Goal: Task Accomplishment & Management: Use online tool/utility

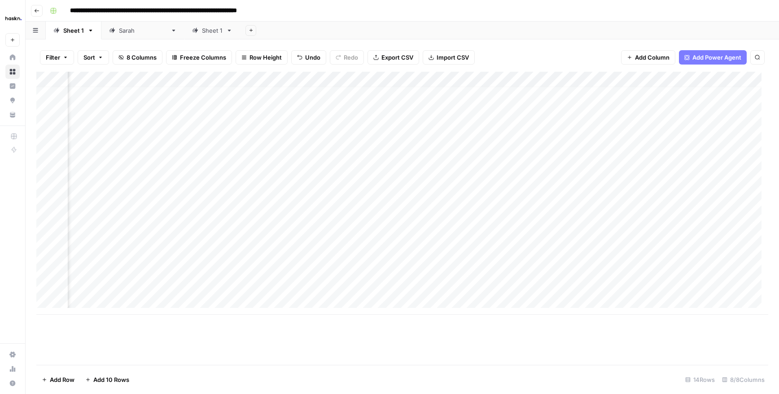
scroll to position [7, 235]
click at [703, 270] on div "Add Column" at bounding box center [402, 193] width 732 height 243
click at [702, 285] on div "Add Column" at bounding box center [402, 193] width 732 height 243
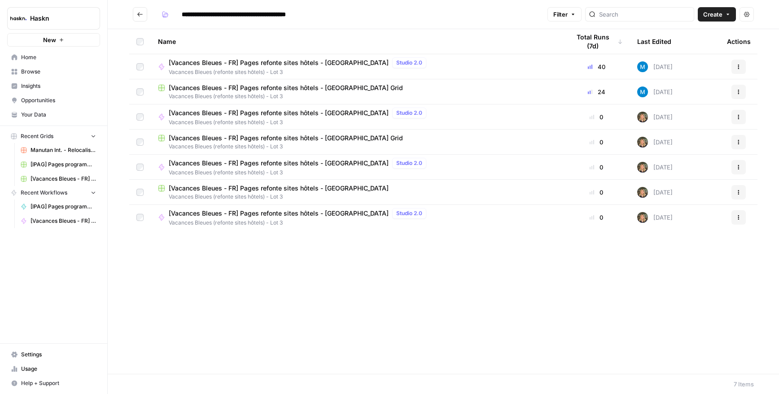
click at [294, 87] on span "[Vacances Bleues - FR] Pages refonte sites hôtels - [GEOGRAPHIC_DATA] Grid" at bounding box center [286, 87] width 234 height 9
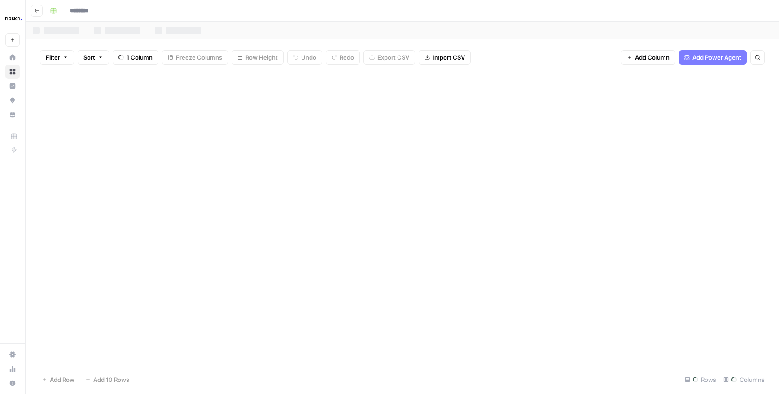
type input "**********"
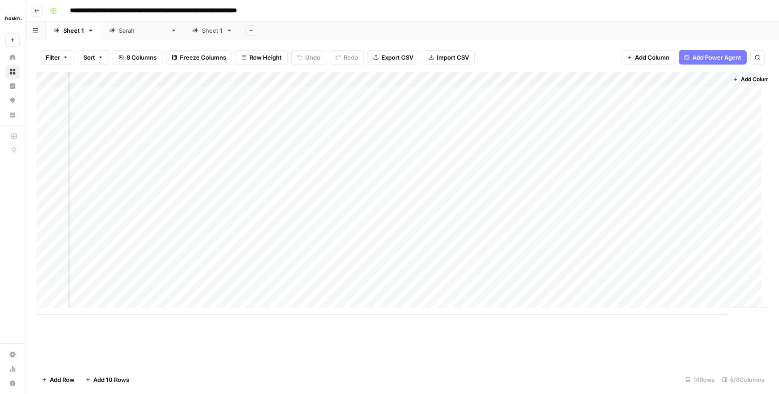
scroll to position [0, 235]
click at [382, 293] on div "Add Column" at bounding box center [402, 193] width 732 height 243
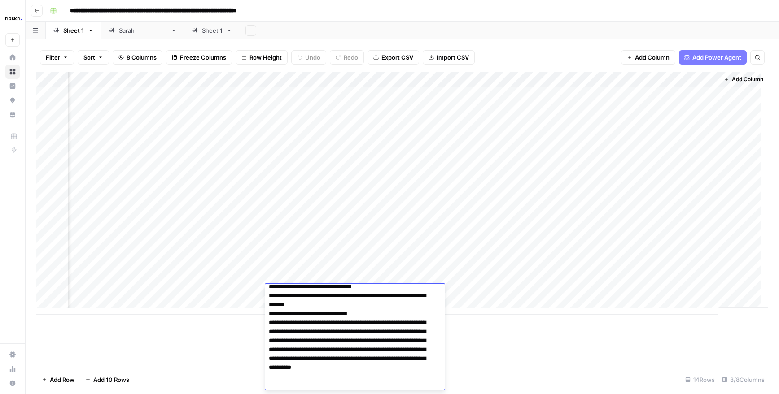
scroll to position [152, 0]
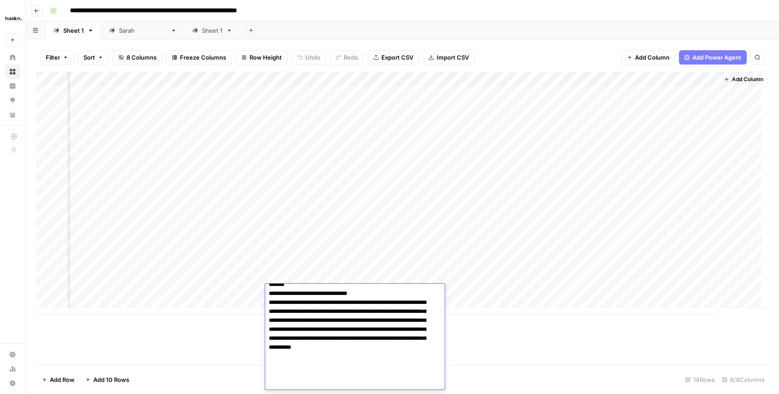
drag, startPoint x: 271, startPoint y: 331, endPoint x: 350, endPoint y: 374, distance: 90.3
click at [350, 374] on textarea at bounding box center [351, 262] width 173 height 255
click at [343, 212] on div "Add Column" at bounding box center [402, 193] width 732 height 243
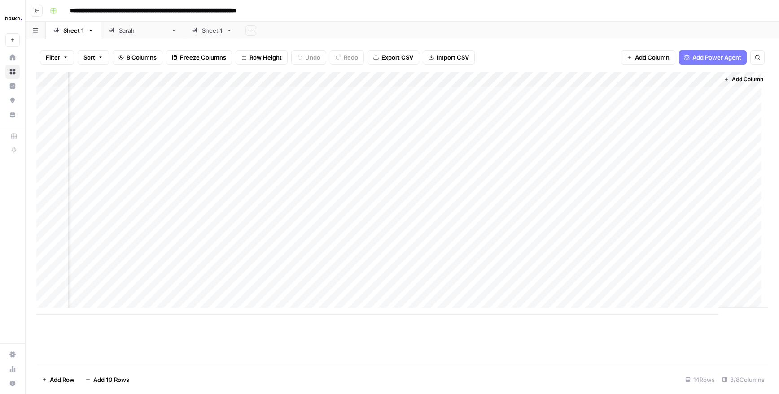
click at [310, 292] on div "Add Column" at bounding box center [402, 193] width 732 height 243
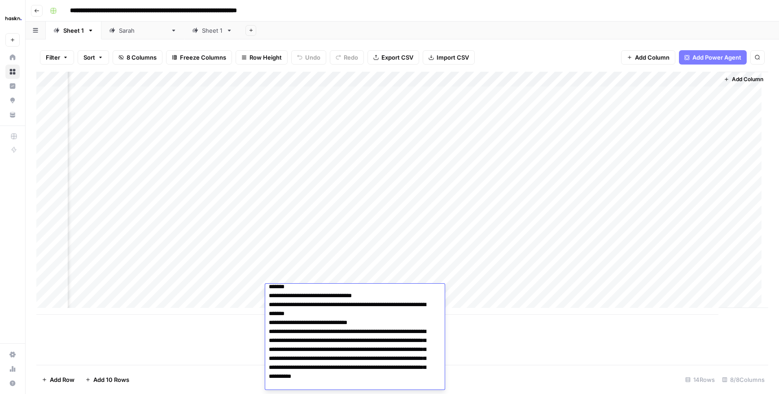
scroll to position [107, 0]
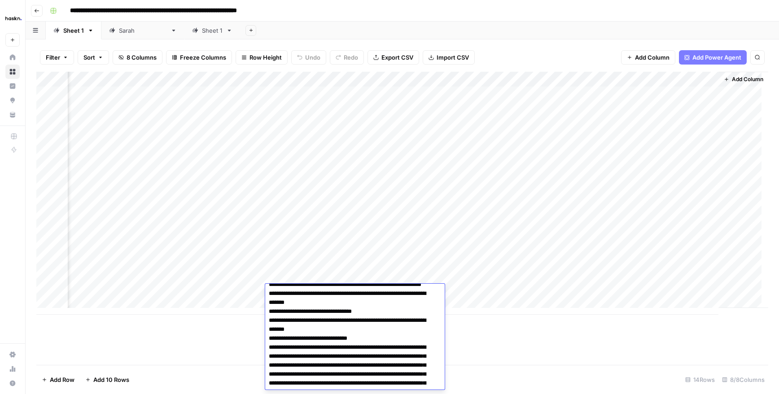
click at [283, 255] on div "Add Column" at bounding box center [402, 193] width 732 height 243
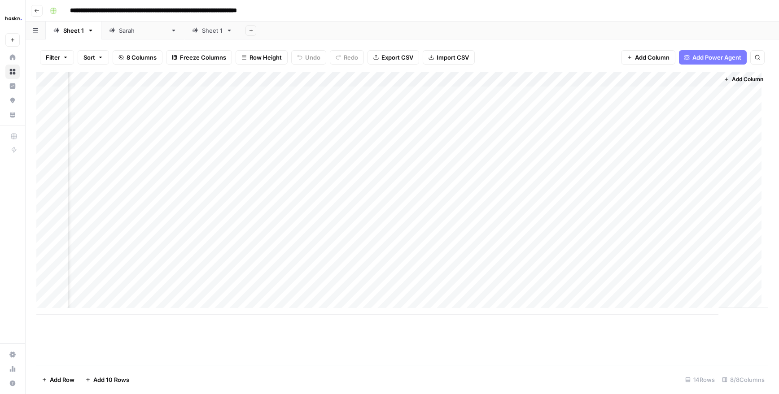
click at [309, 245] on div "Add Column" at bounding box center [402, 193] width 732 height 243
click at [299, 294] on div "Add Column" at bounding box center [402, 193] width 732 height 243
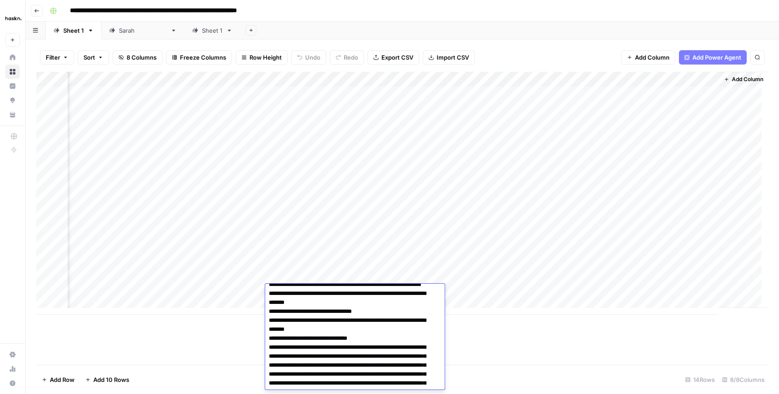
drag, startPoint x: 272, startPoint y: 321, endPoint x: 349, endPoint y: 365, distance: 88.6
click at [349, 365] on textarea at bounding box center [351, 307] width 173 height 255
click at [323, 253] on div "Add Column" at bounding box center [402, 193] width 732 height 243
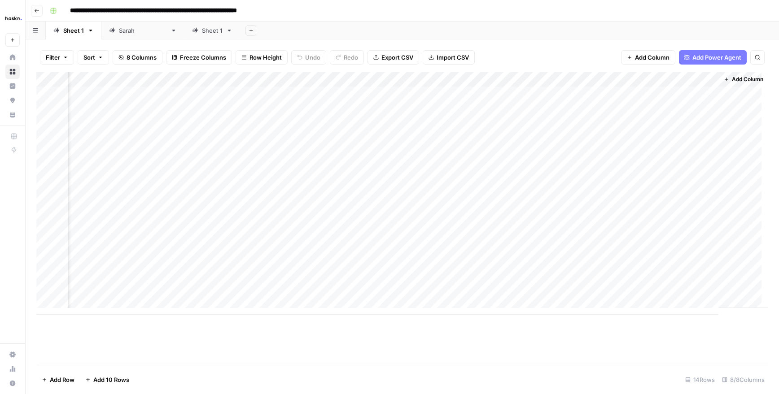
click at [290, 286] on div "Add Column" at bounding box center [402, 193] width 732 height 243
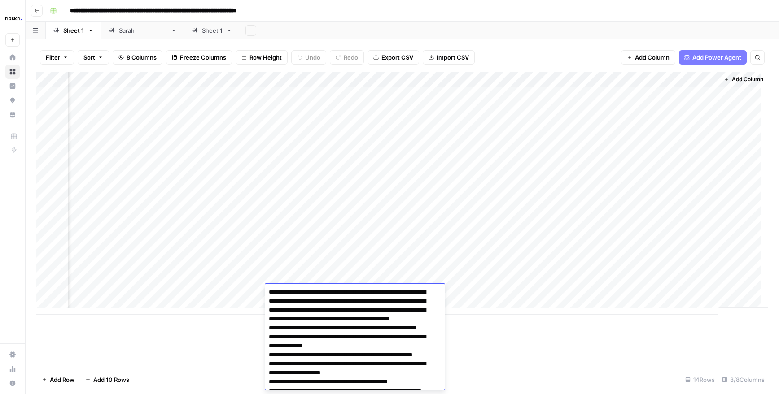
scroll to position [0, 0]
drag, startPoint x: 290, startPoint y: 321, endPoint x: 428, endPoint y: 336, distance: 139.0
click at [293, 219] on div "Add Column" at bounding box center [402, 193] width 732 height 243
